Goal: Find specific page/section: Find specific page/section

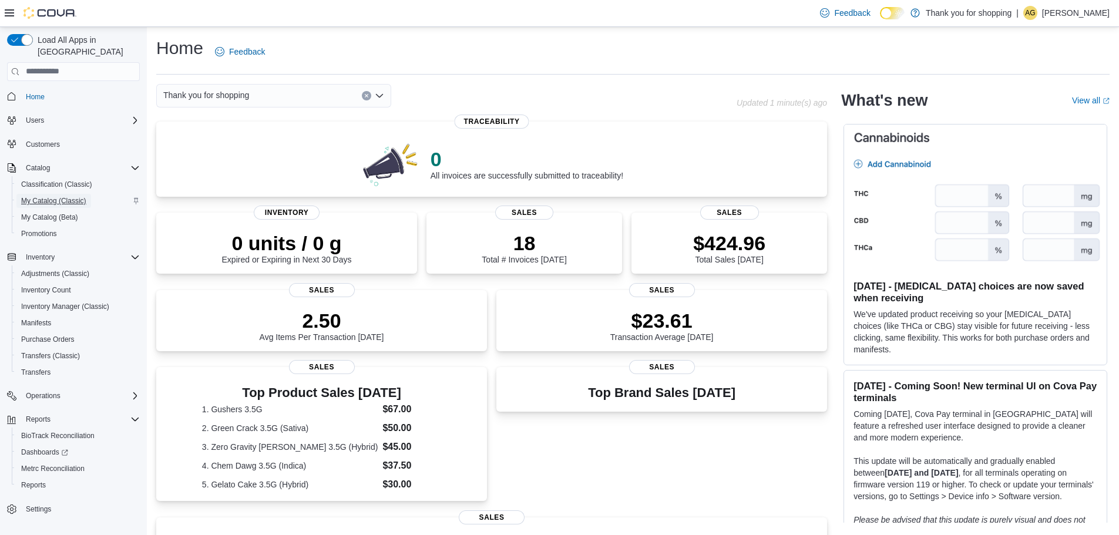
click at [46, 196] on span "My Catalog (Classic)" at bounding box center [53, 200] width 65 height 9
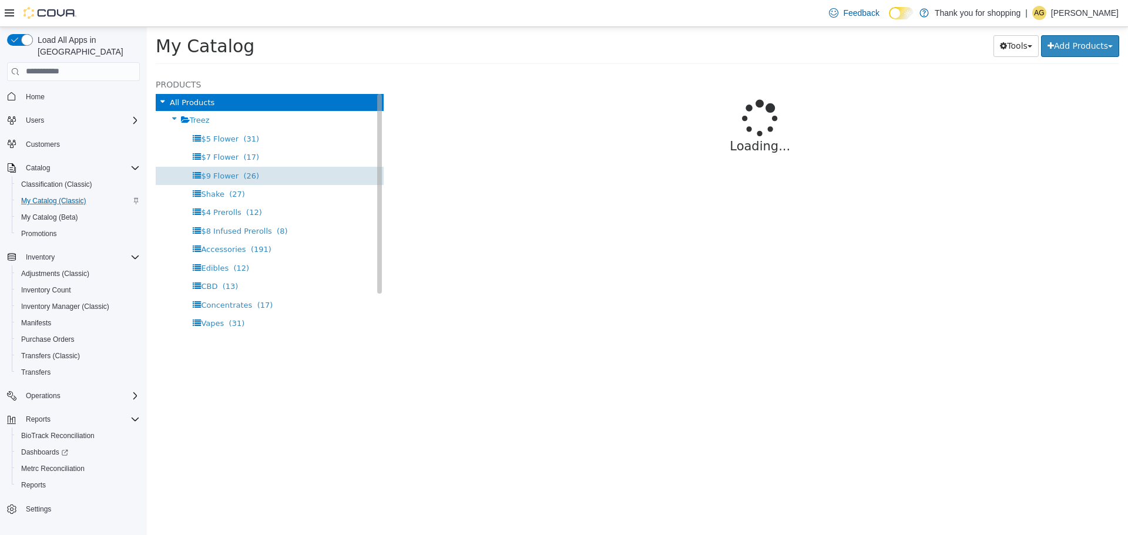
select select "**********"
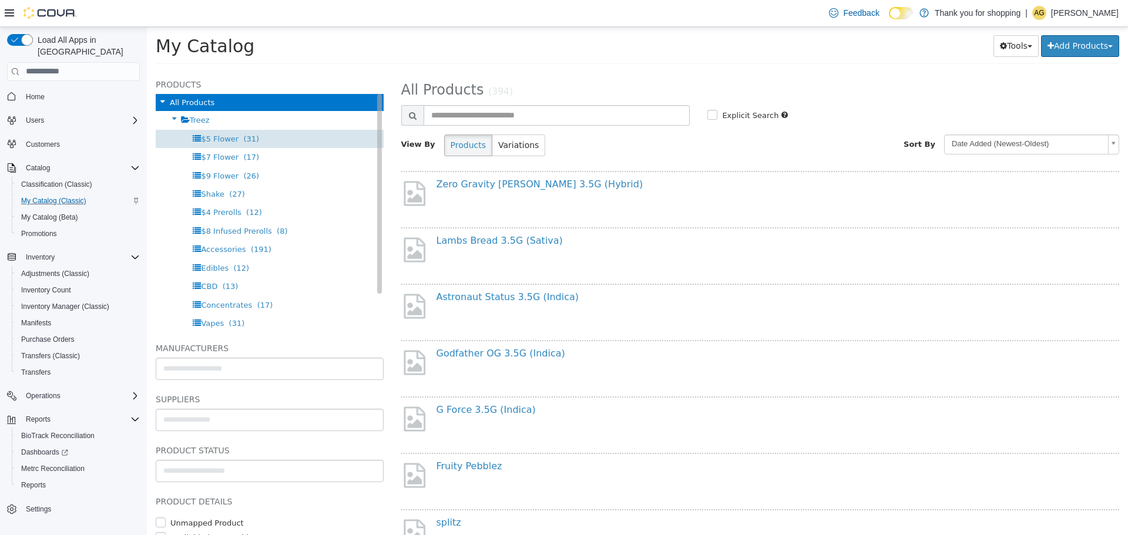
click at [216, 137] on span "$5 Flower" at bounding box center [220, 138] width 38 height 9
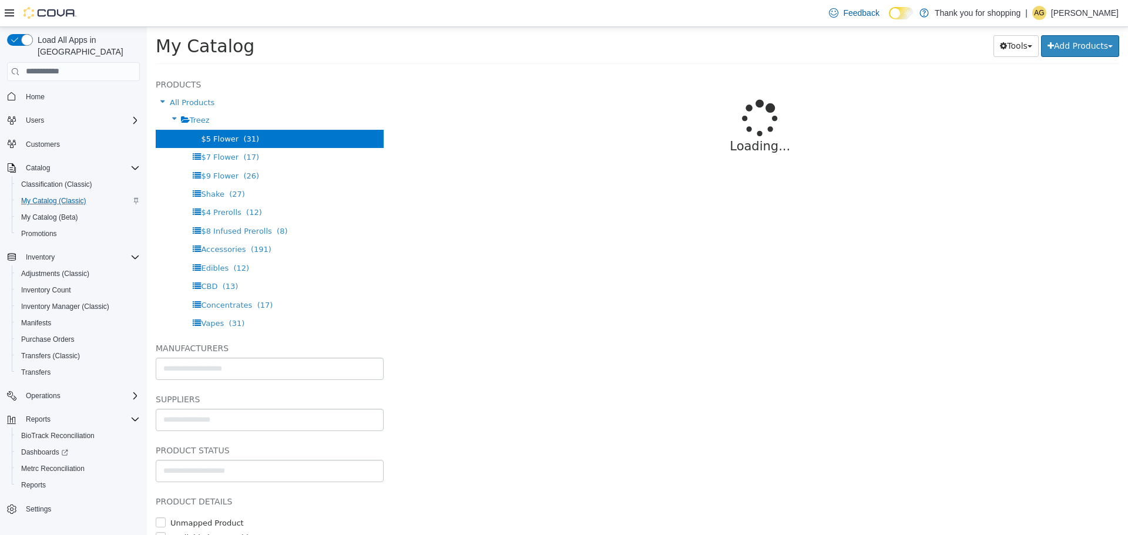
select select "**********"
